Goal: Task Accomplishment & Management: Use online tool/utility

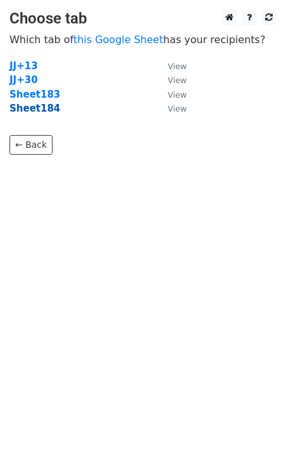
click at [34, 111] on strong "Sheet184" at bounding box center [35, 108] width 51 height 11
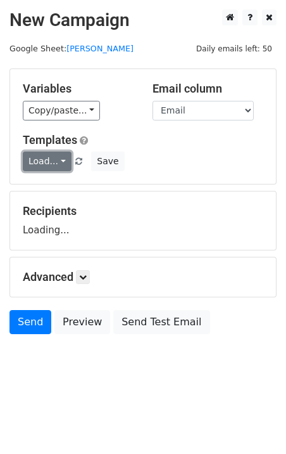
click at [42, 165] on link "Load..." at bounding box center [47, 161] width 49 height 20
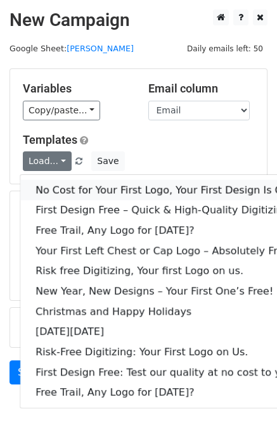
click at [90, 184] on link "No Cost for Your First Logo, Your First Design Is On Us!" at bounding box center [172, 190] width 304 height 20
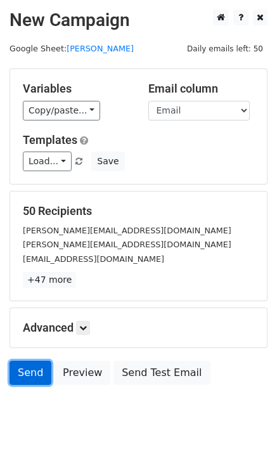
click at [32, 378] on link "Send" at bounding box center [31, 373] width 42 height 24
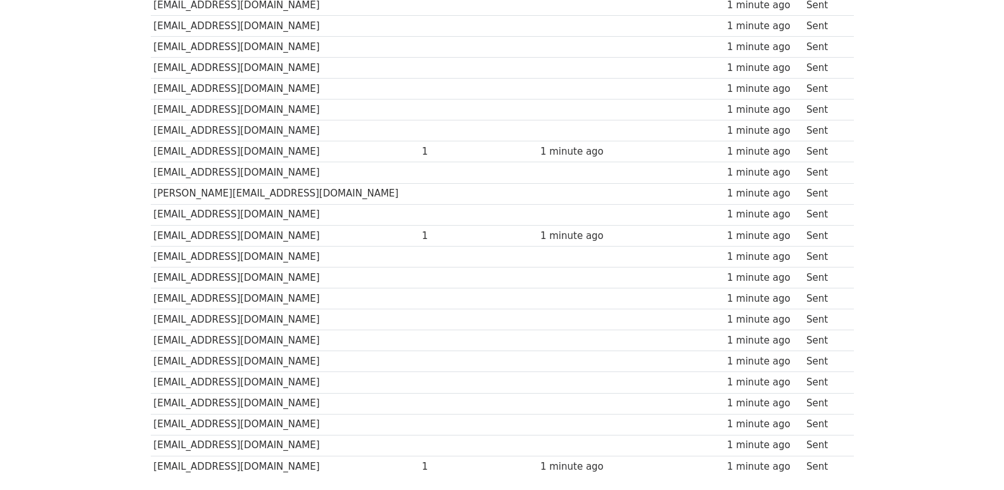
scroll to position [882, 0]
